Goal: Navigation & Orientation: Find specific page/section

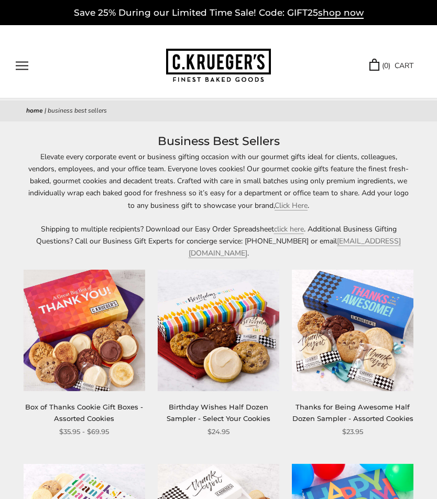
click at [28, 69] on button "Open navigation" at bounding box center [22, 65] width 13 height 9
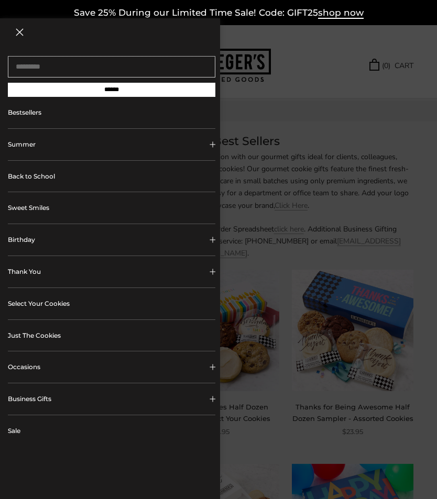
click at [38, 115] on link "Bestsellers" at bounding box center [111, 112] width 207 height 31
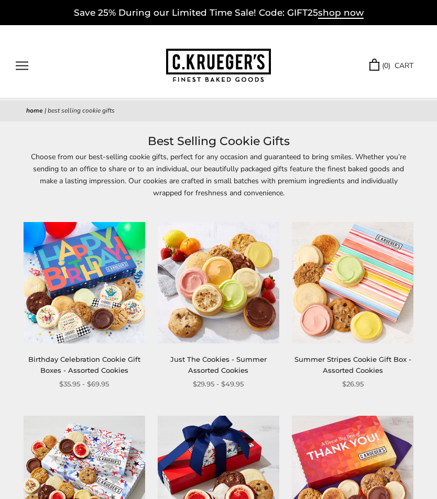
click at [27, 64] on button "Open navigation" at bounding box center [22, 65] width 13 height 9
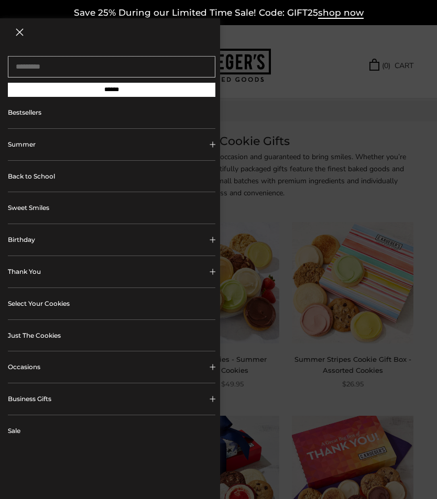
click at [50, 180] on link "Back to School" at bounding box center [111, 176] width 207 height 31
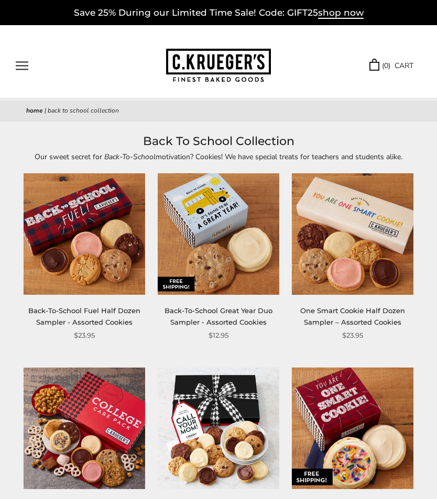
click at [28, 63] on button "Open navigation" at bounding box center [22, 65] width 13 height 9
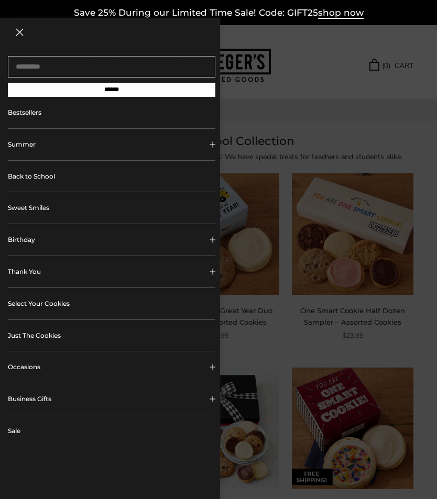
click at [212, 370] on span "Collapsible block button" at bounding box center [212, 367] width 6 height 6
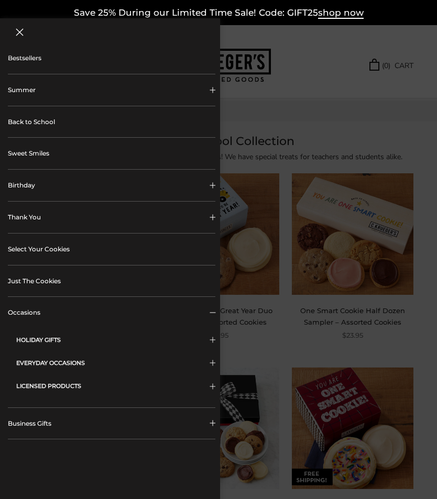
scroll to position [63, 0]
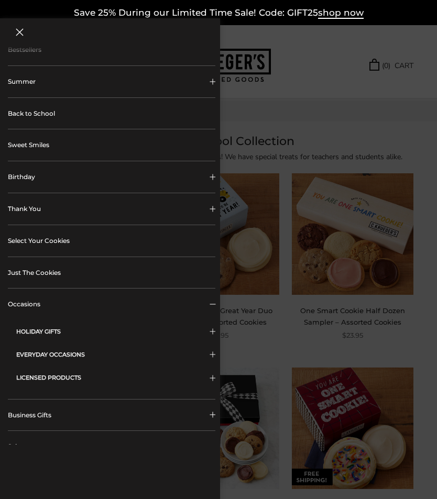
click at [78, 374] on button "LICENSED PRODUCTS" at bounding box center [115, 377] width 199 height 23
click at [108, 401] on link "[US_STATE][GEOGRAPHIC_DATA]" at bounding box center [119, 403] width 171 height 11
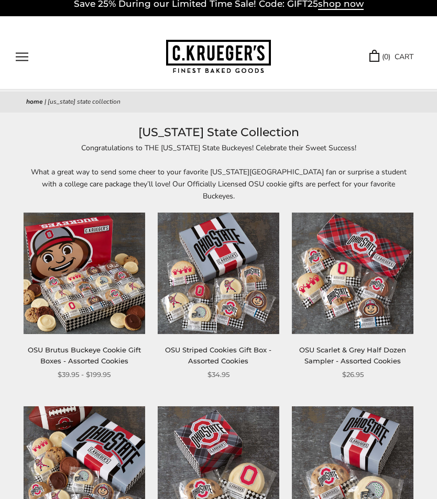
scroll to position [8, 0]
